Goal: Task Accomplishment & Management: Use online tool/utility

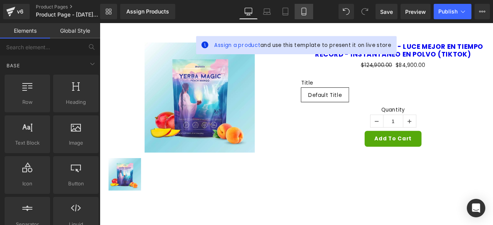
click at [304, 13] on icon at bounding box center [304, 12] width 8 height 8
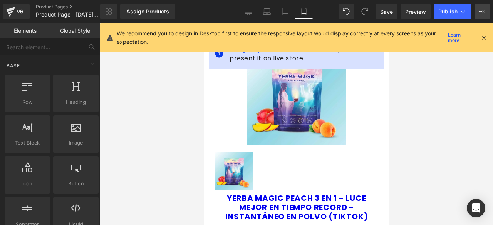
click at [480, 14] on icon at bounding box center [482, 11] width 6 height 6
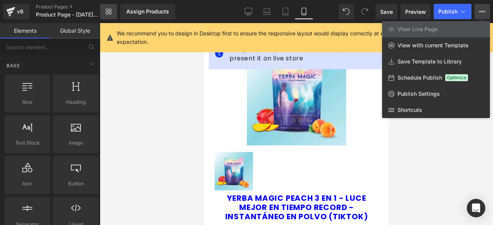
click at [111, 9] on icon at bounding box center [109, 11] width 6 height 6
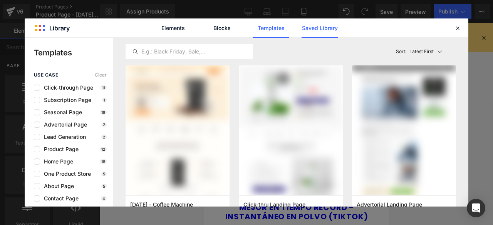
click at [317, 29] on link "Saved Library" at bounding box center [320, 27] width 37 height 19
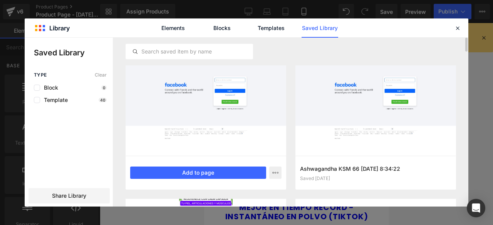
click at [245, 118] on div at bounding box center [206, 110] width 161 height 91
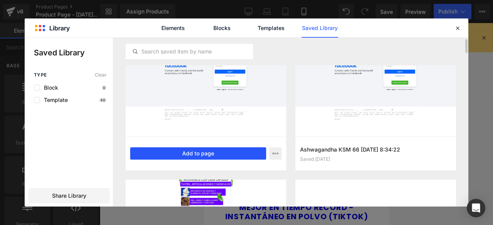
click at [210, 157] on button "Add to page" at bounding box center [198, 154] width 136 height 12
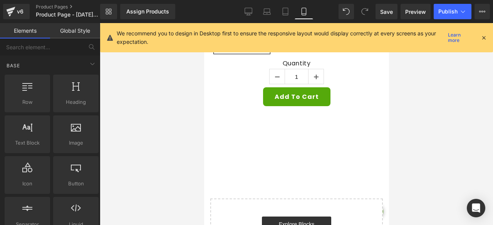
scroll to position [275, 0]
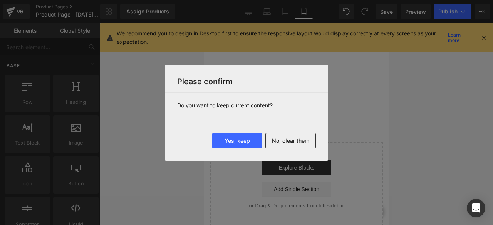
click at [275, 143] on button "No, clear them" at bounding box center [290, 140] width 50 height 15
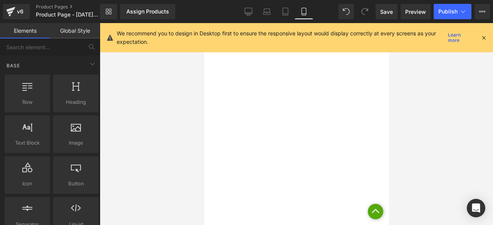
scroll to position [0, 0]
drag, startPoint x: 385, startPoint y: 146, endPoint x: 571, endPoint y: 47, distance: 209.9
click at [455, 12] on span "Publish" at bounding box center [447, 11] width 19 height 6
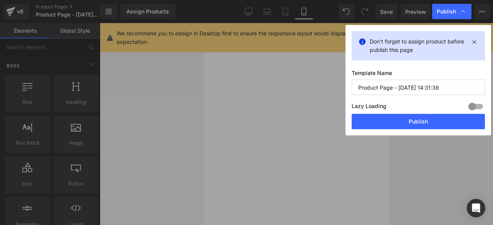
click at [475, 107] on div at bounding box center [476, 107] width 18 height 12
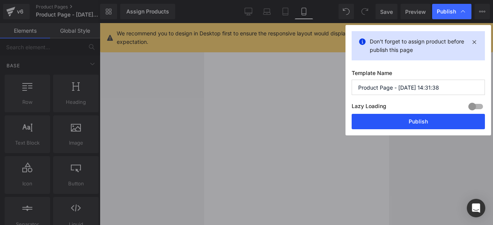
click at [384, 122] on button "Publish" at bounding box center [418, 121] width 133 height 15
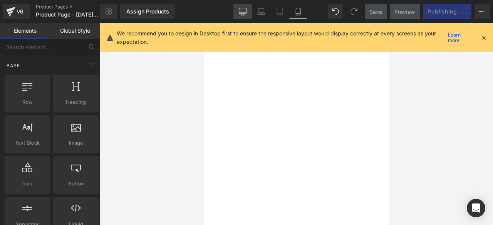
click at [246, 13] on icon at bounding box center [242, 11] width 7 height 6
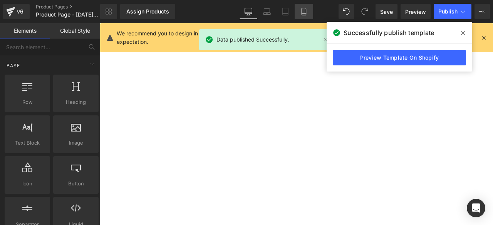
click at [300, 10] on link "Mobile" at bounding box center [304, 11] width 18 height 15
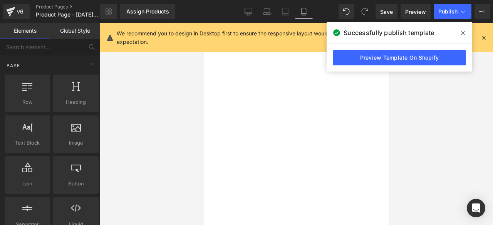
click at [462, 31] on icon at bounding box center [463, 33] width 4 height 6
